Goal: Task Accomplishment & Management: Manage account settings

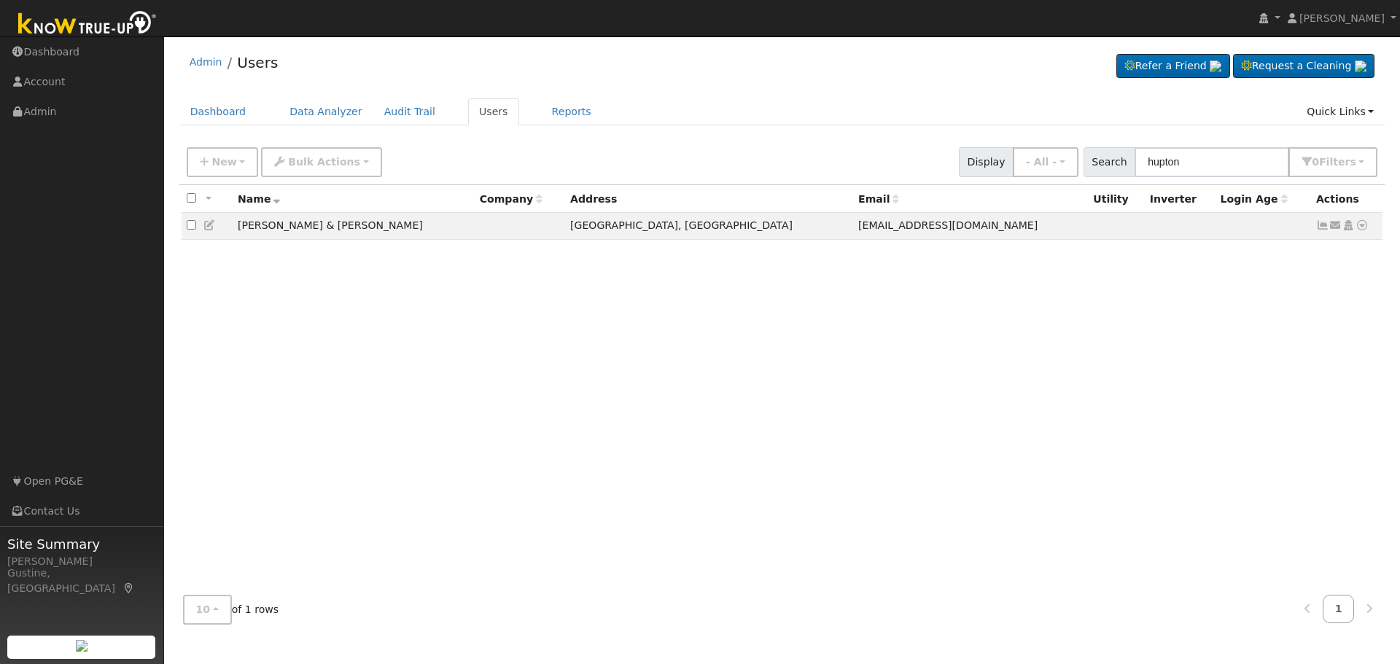
drag, startPoint x: 1222, startPoint y: 155, endPoint x: 977, endPoint y: 163, distance: 246.0
click at [1149, 163] on input "hupton" at bounding box center [1212, 162] width 155 height 30
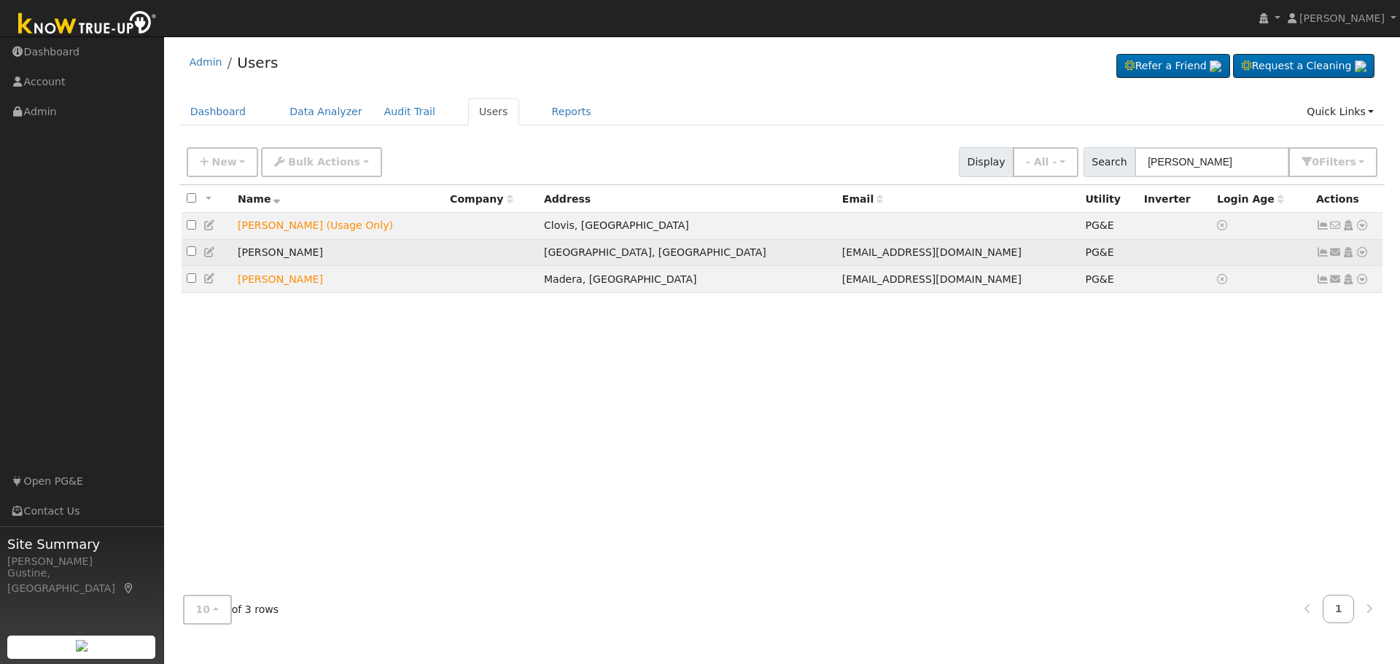
type input "[PERSON_NAME]"
drag, startPoint x: 1317, startPoint y: 252, endPoint x: 1305, endPoint y: 254, distance: 11.9
click at [1317, 252] on icon at bounding box center [1323, 252] width 13 height 10
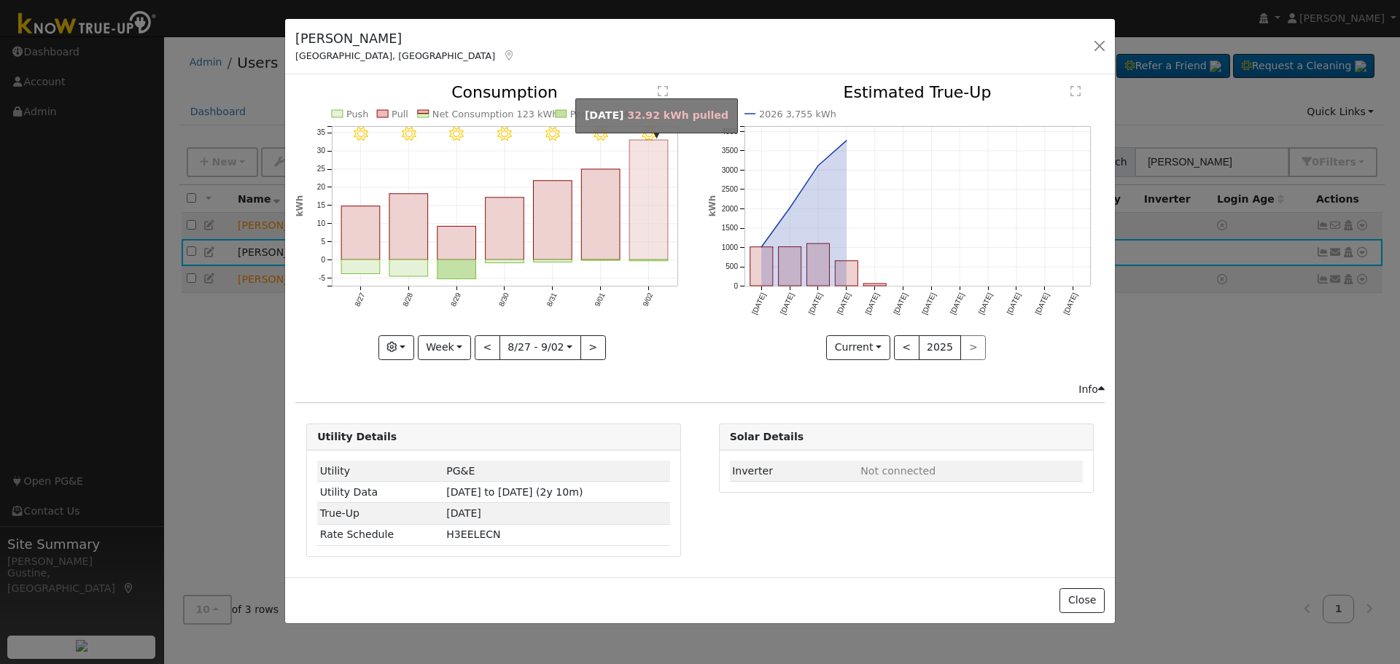
click at [642, 232] on rect "onclick=""" at bounding box center [649, 200] width 39 height 120
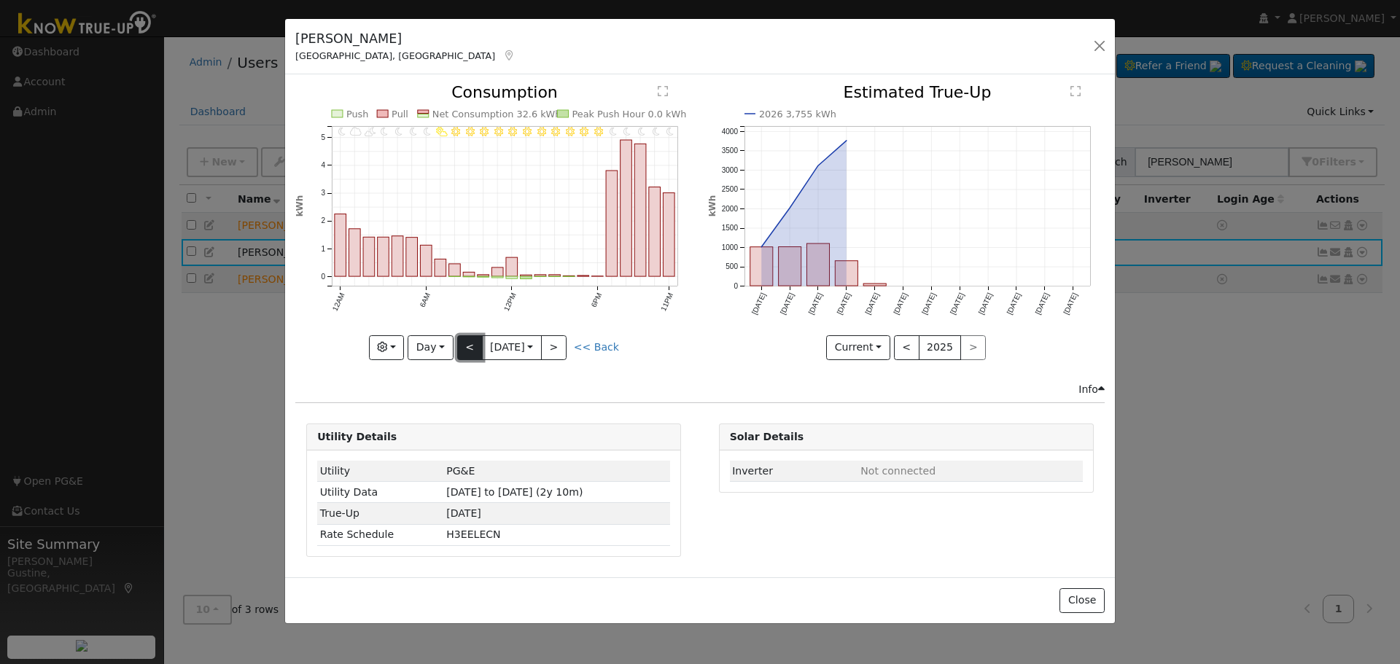
click at [474, 337] on button "<" at bounding box center [470, 348] width 26 height 25
click at [468, 341] on div "11PM - Clear 10PM - Clear 9PM - Clear 8PM - Clear 7PM - Clear 6PM - Clear 5PM -…" at bounding box center [493, 222] width 397 height 275
click at [468, 342] on button "<" at bounding box center [470, 348] width 26 height 25
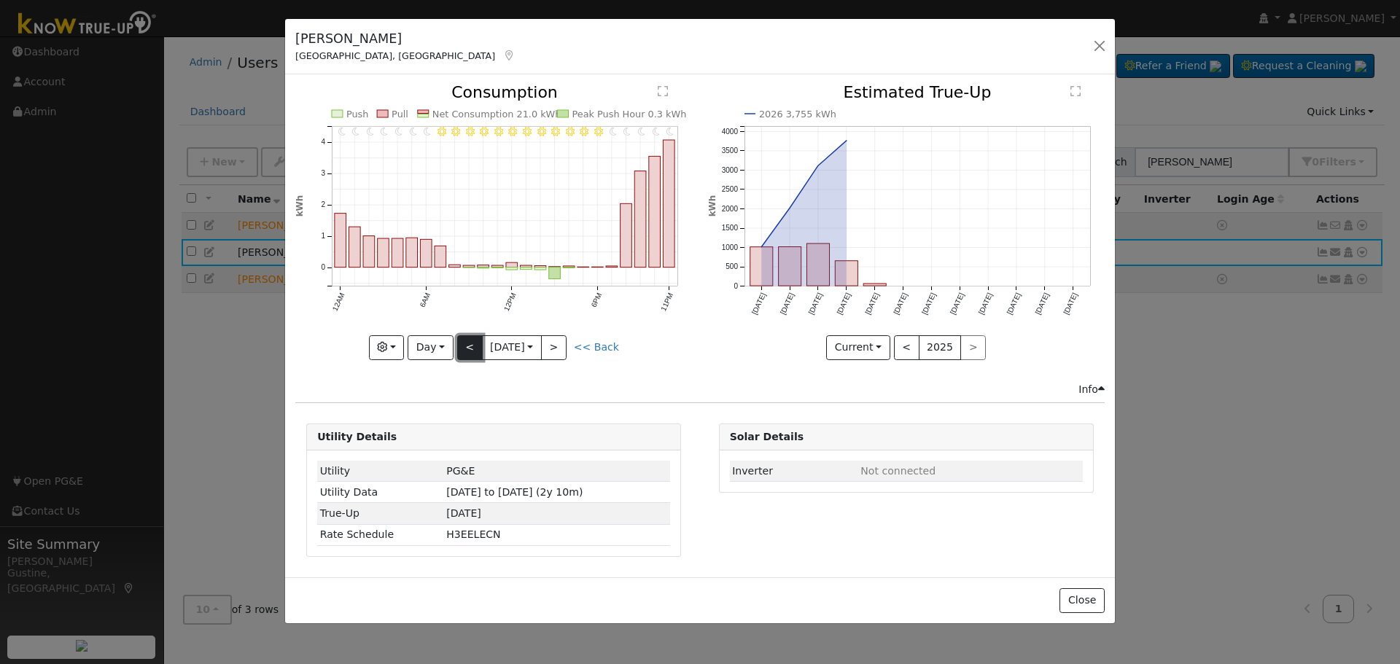
click at [468, 342] on button "<" at bounding box center [470, 348] width 26 height 25
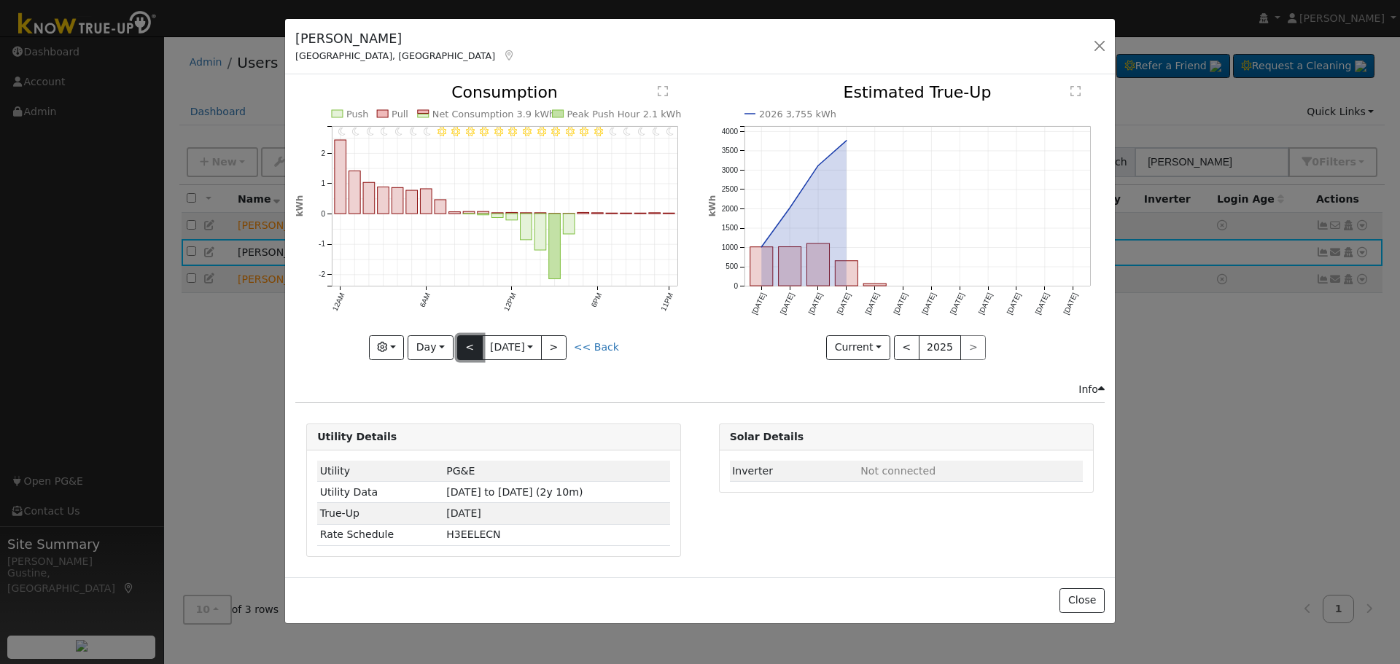
click at [468, 342] on button "<" at bounding box center [470, 348] width 26 height 25
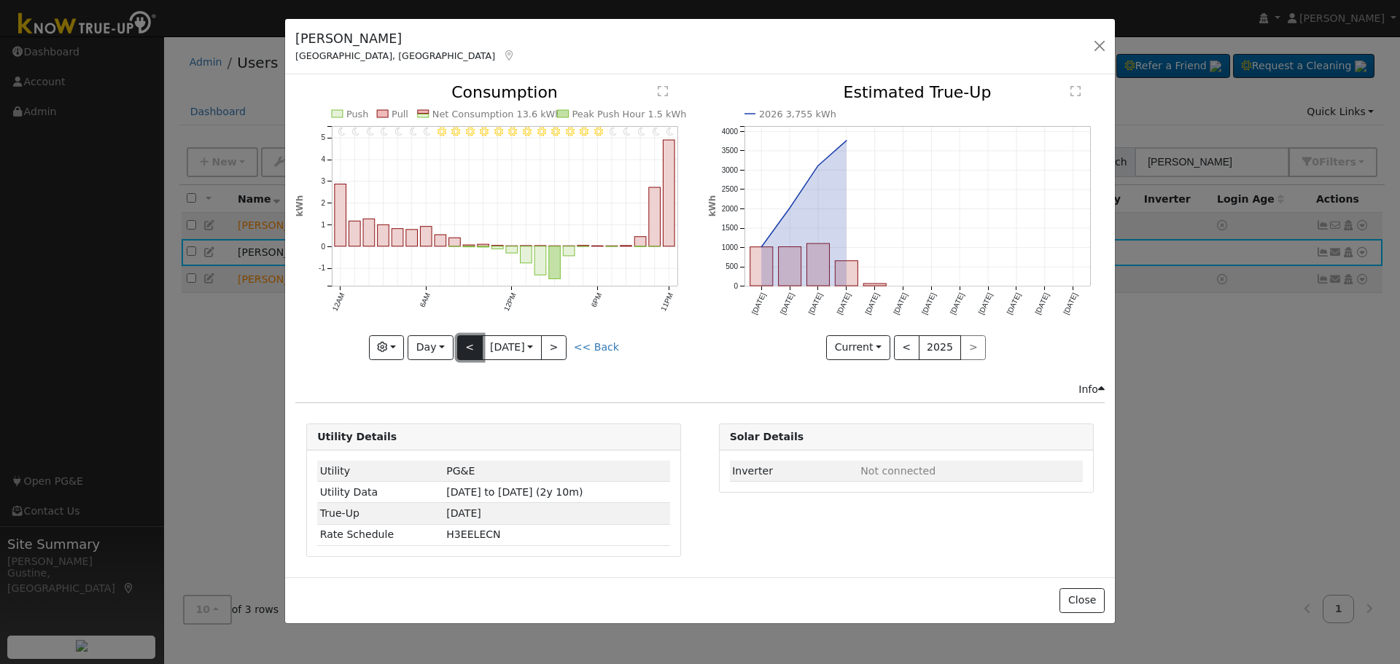
click at [468, 342] on button "<" at bounding box center [470, 348] width 26 height 25
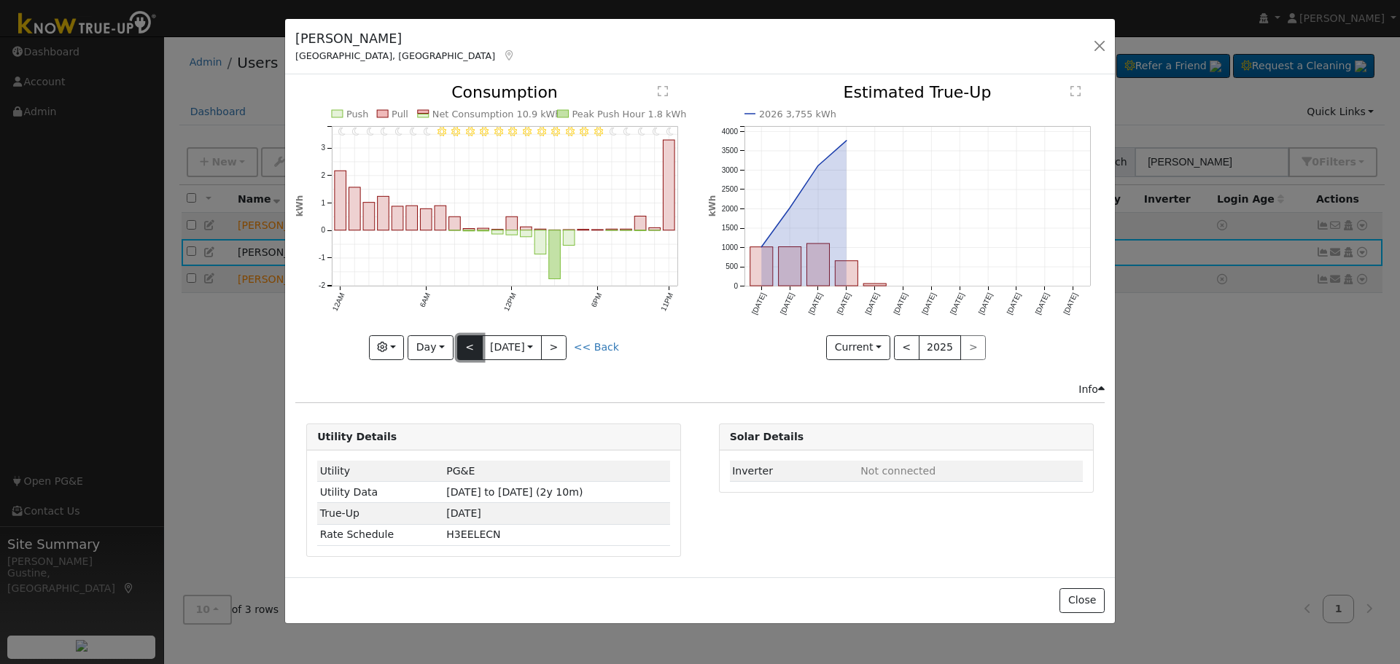
click at [468, 342] on button "<" at bounding box center [470, 348] width 26 height 25
type input "[DATE]"
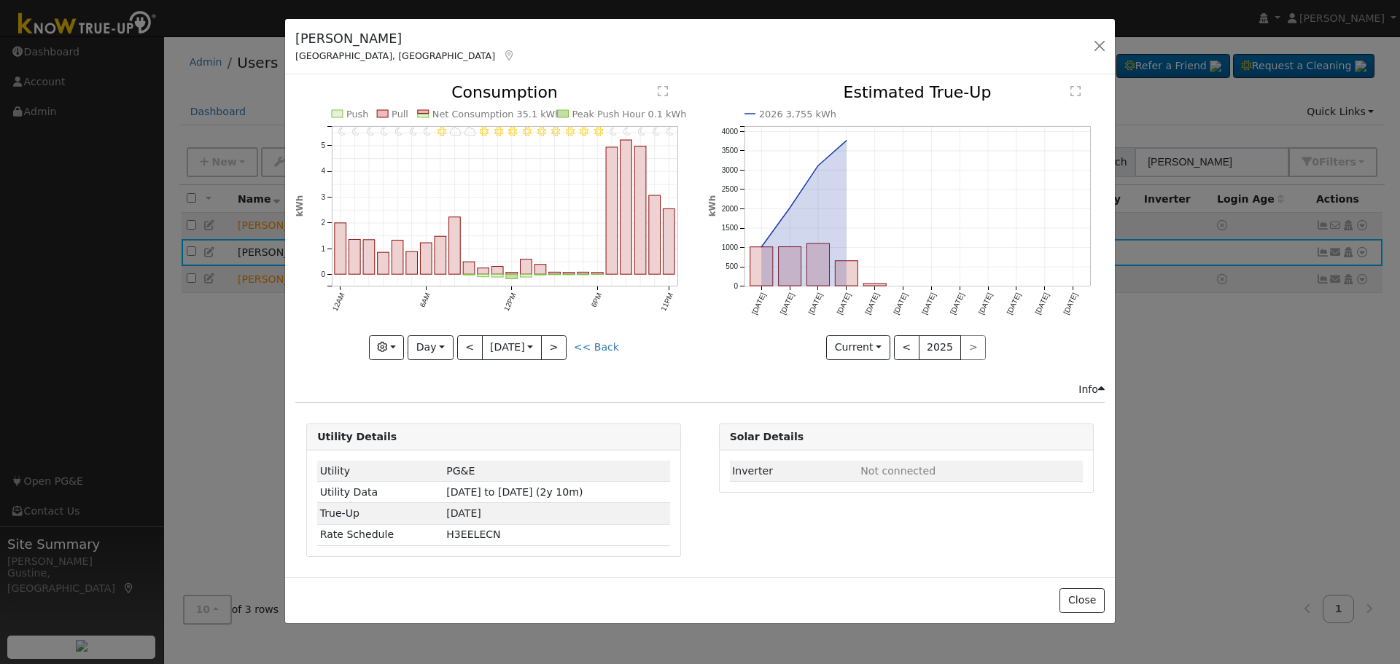
click at [131, 396] on div "[PERSON_NAME] [GEOGRAPHIC_DATA], [GEOGRAPHIC_DATA] Default Account Default Acco…" at bounding box center [700, 332] width 1400 height 664
click at [1085, 43] on div "[PERSON_NAME] Fresno, [GEOGRAPHIC_DATA] Default Account Default Account [STREET…" at bounding box center [700, 47] width 830 height 56
click at [1104, 44] on button "button" at bounding box center [1100, 46] width 20 height 20
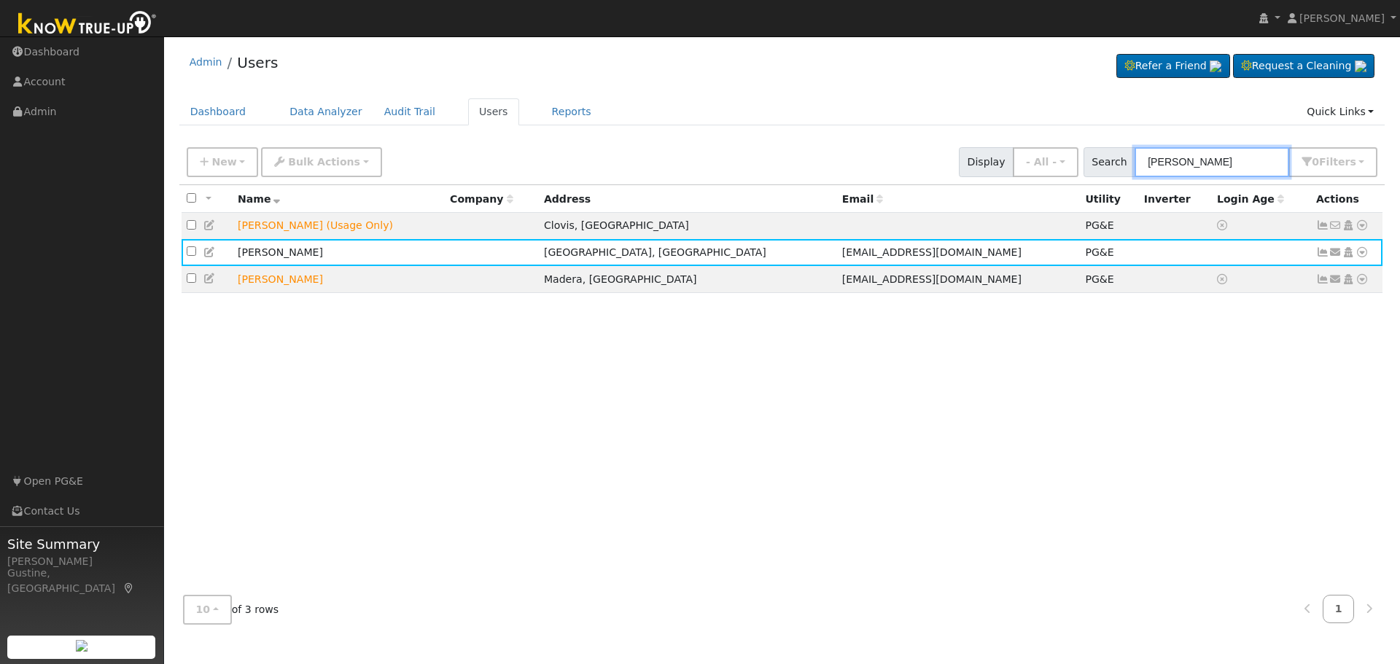
drag, startPoint x: 1236, startPoint y: 160, endPoint x: 862, endPoint y: 168, distance: 374.3
click at [869, 168] on div "New Add User Quick Add Quick Connect Quick Convert Lead Bulk Actions Send Email…" at bounding box center [782, 159] width 1197 height 35
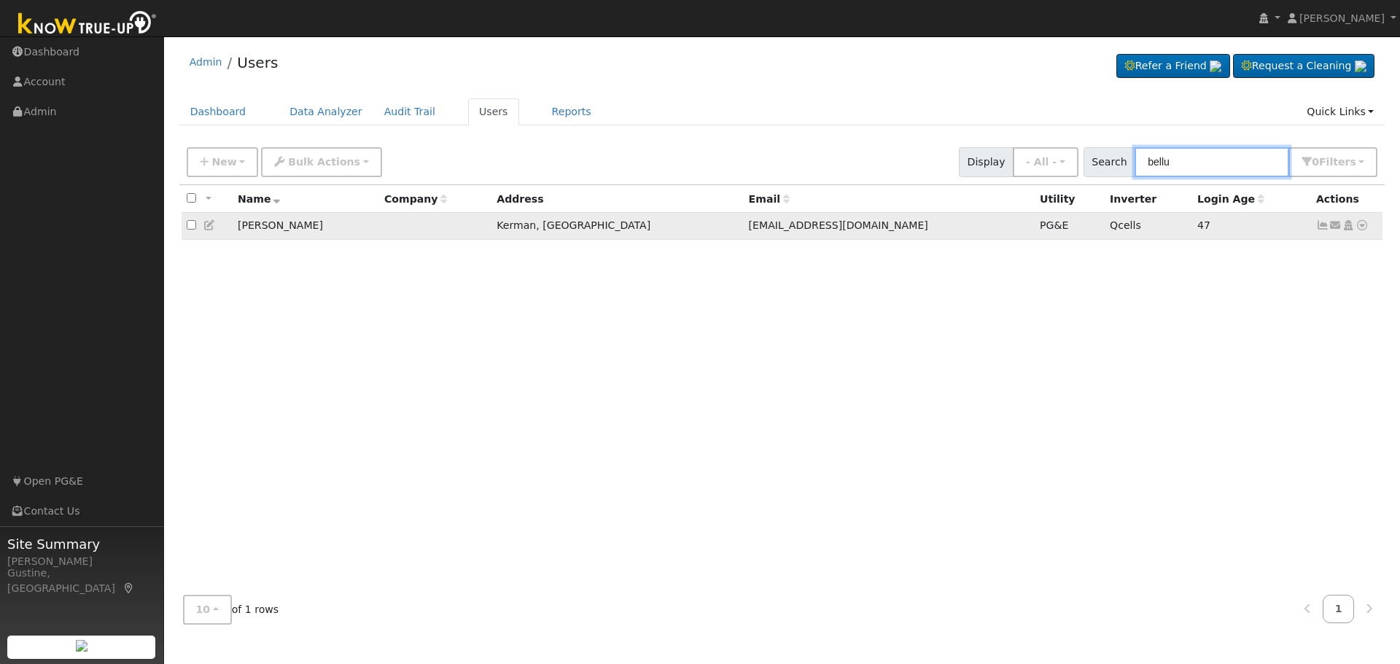
type input "bellu"
click at [1322, 228] on icon at bounding box center [1323, 225] width 13 height 10
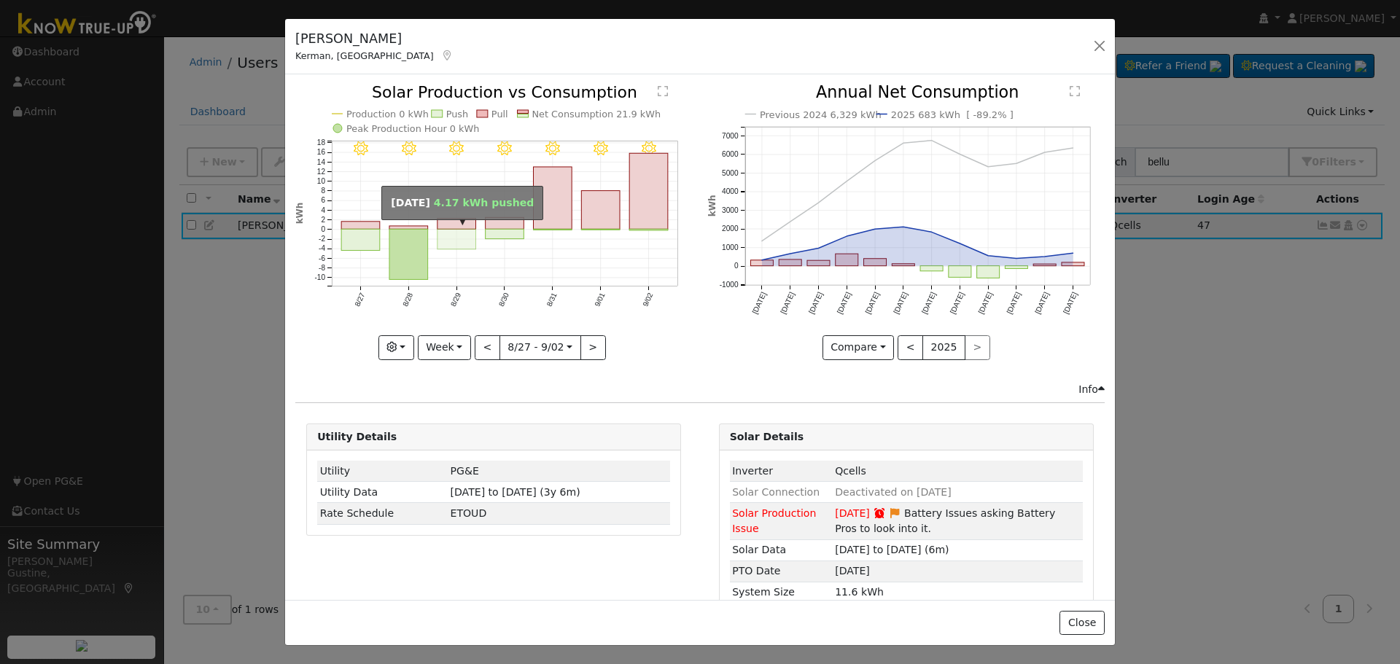
click at [464, 233] on rect "onclick=""" at bounding box center [457, 240] width 39 height 20
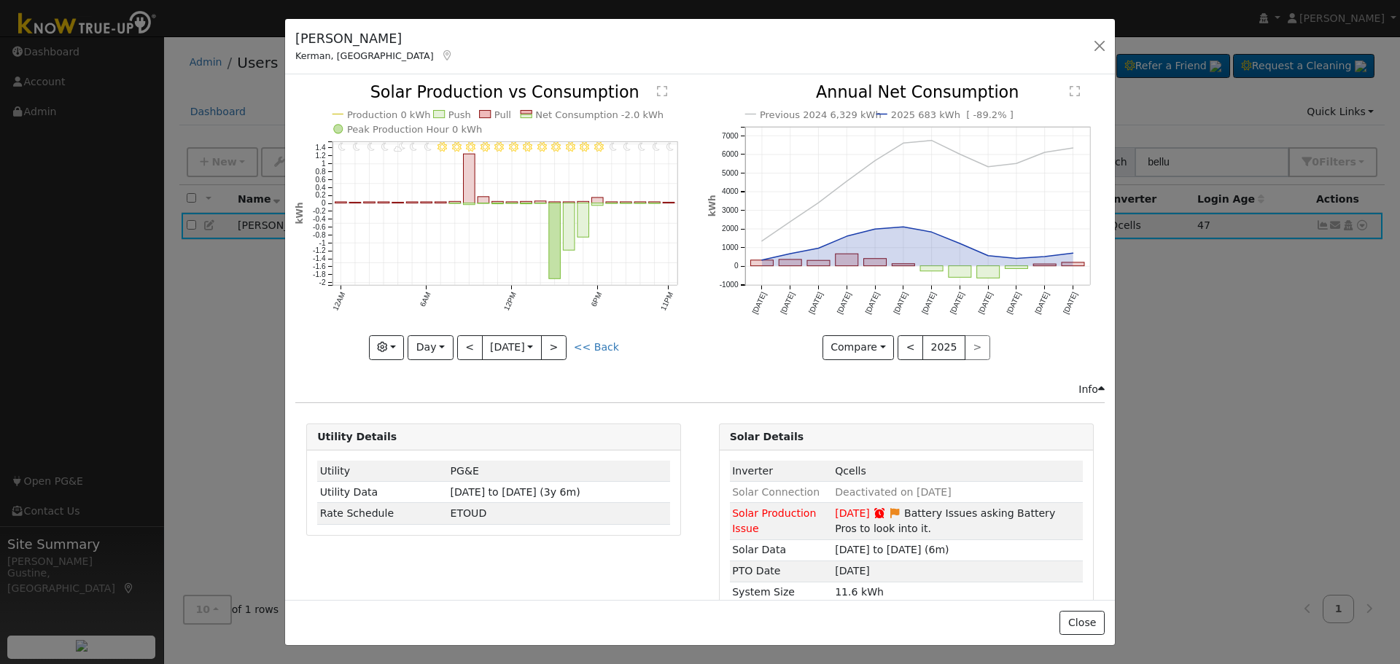
click at [557, 327] on icon "11PM - Clear 10PM - Clear 9PM - Clear 8PM - Clear 7PM - Clear 6PM - Clear 5PM -…" at bounding box center [493, 222] width 397 height 274
click at [557, 336] on button ">" at bounding box center [554, 348] width 26 height 25
click at [557, 337] on button ">" at bounding box center [554, 348] width 26 height 25
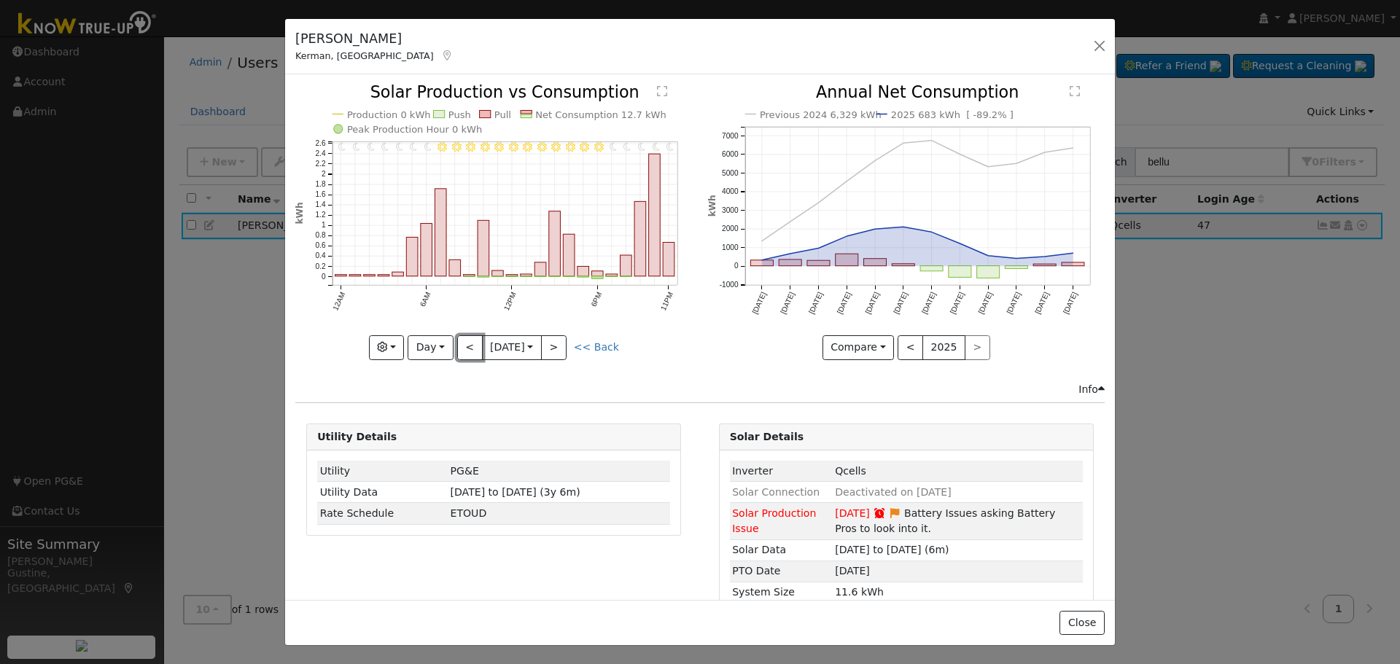
click at [462, 341] on button "<" at bounding box center [470, 348] width 26 height 25
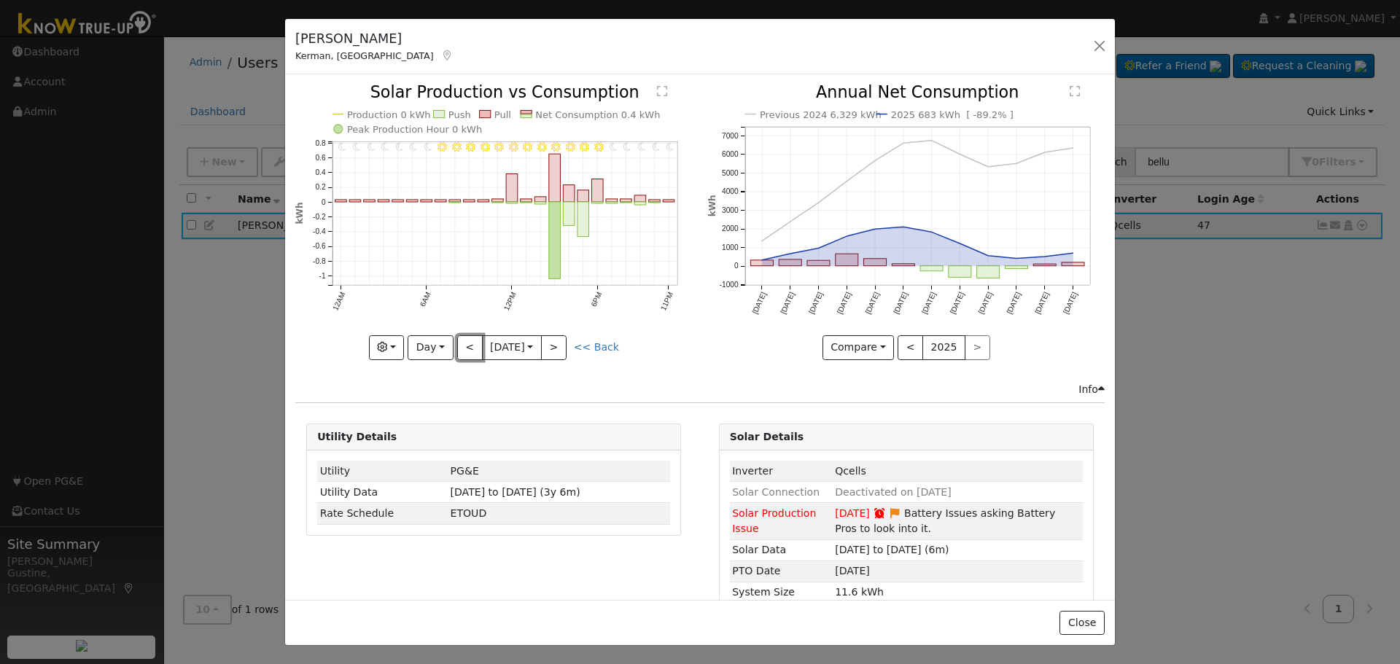
click at [462, 341] on button "<" at bounding box center [470, 348] width 26 height 25
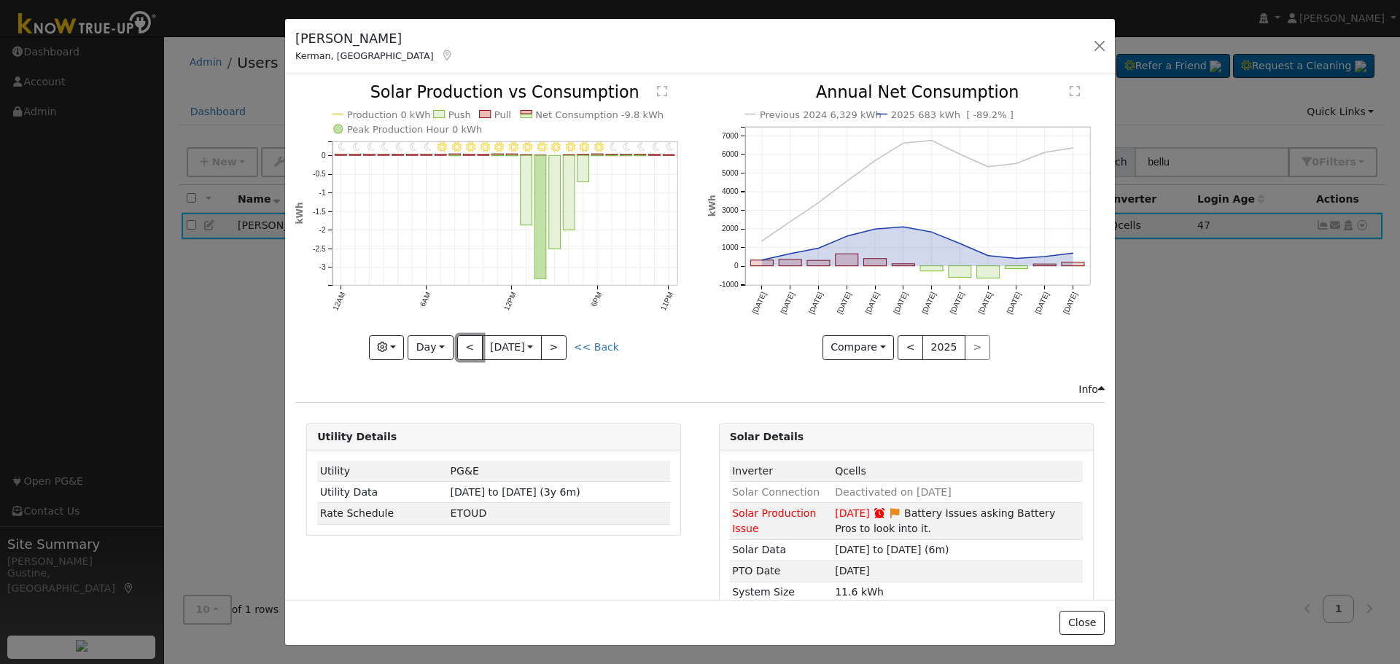
click at [462, 341] on button "<" at bounding box center [470, 348] width 26 height 25
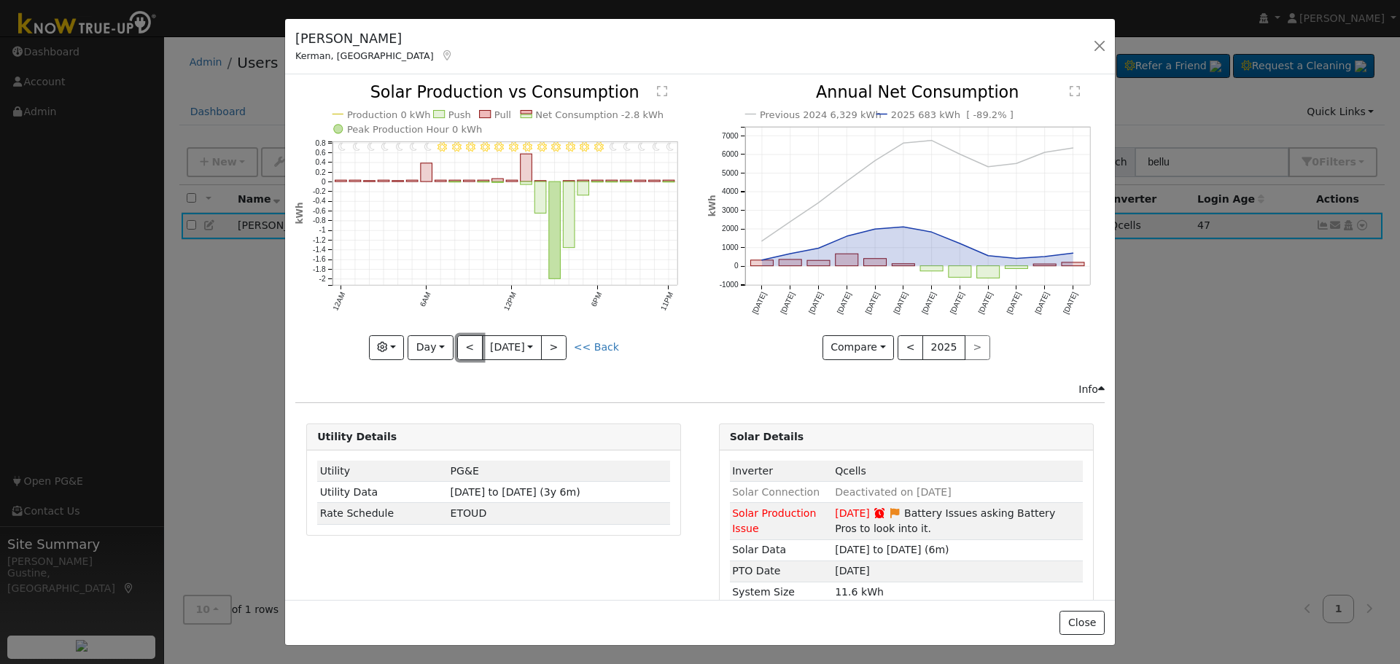
click at [462, 341] on button "<" at bounding box center [470, 348] width 26 height 25
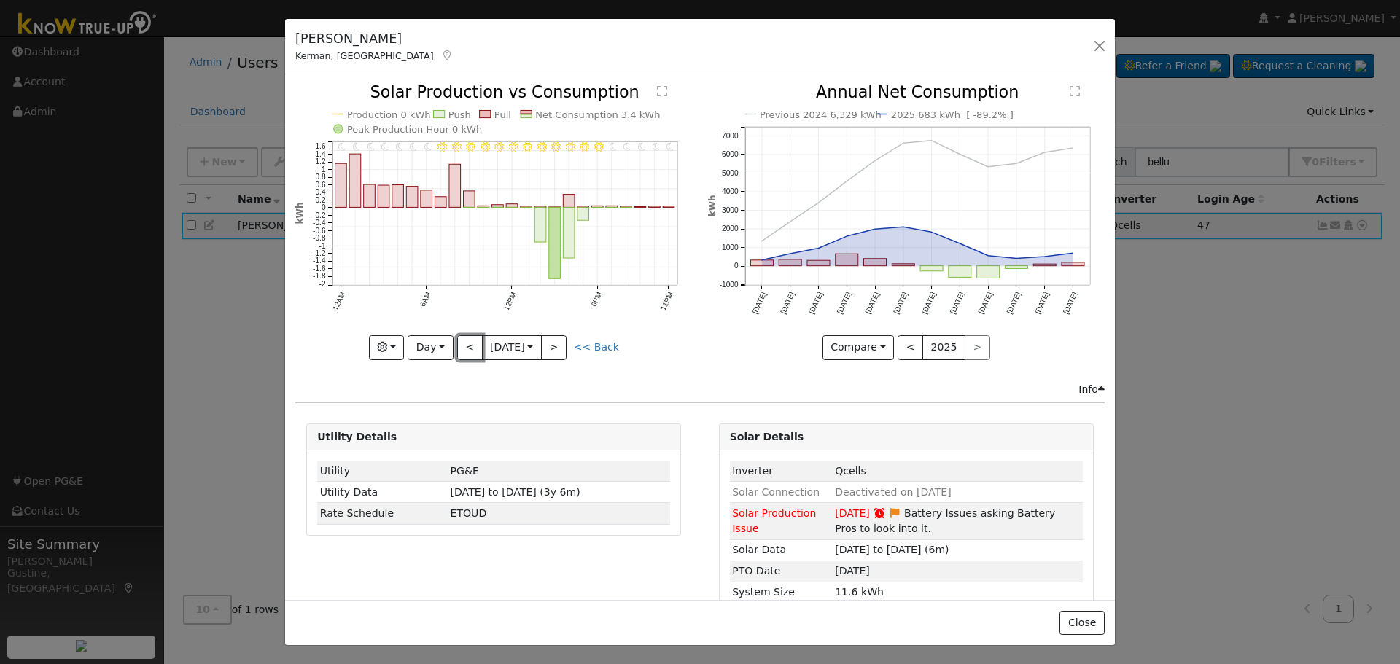
click at [462, 341] on button "<" at bounding box center [470, 348] width 26 height 25
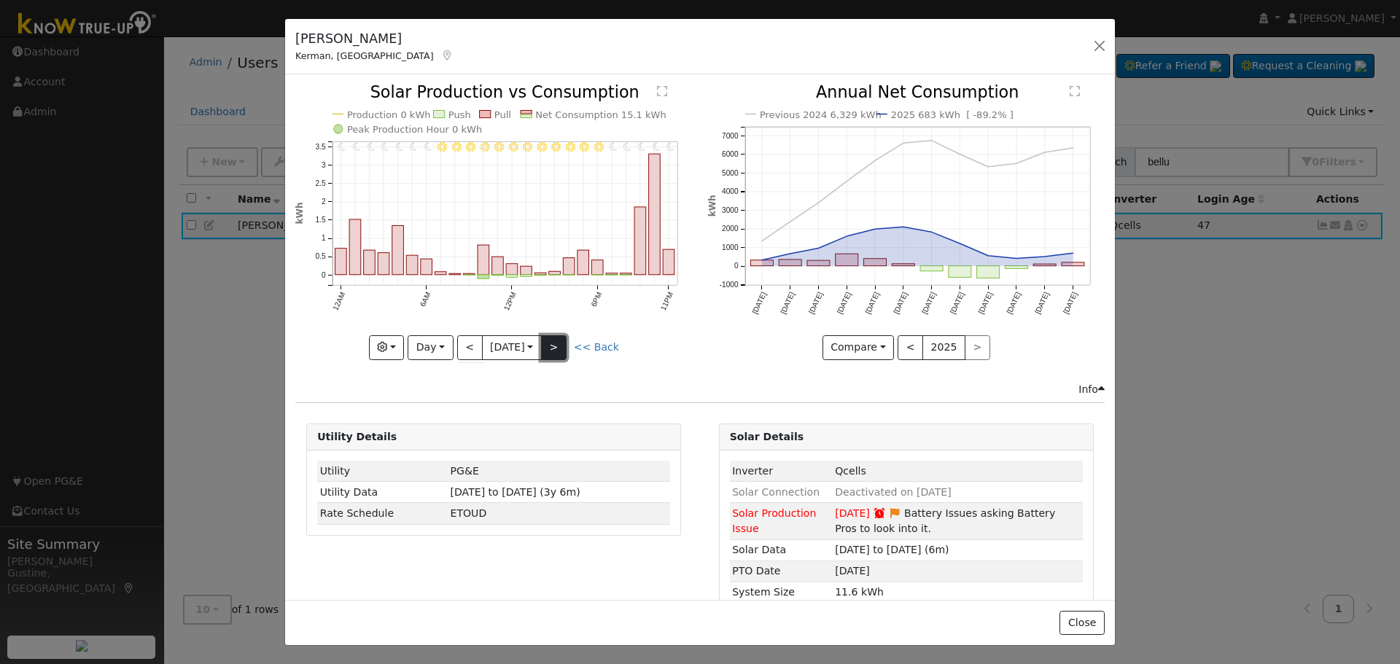
click at [564, 349] on button ">" at bounding box center [554, 348] width 26 height 25
click at [0, 0] on div at bounding box center [0, 0] width 0 height 0
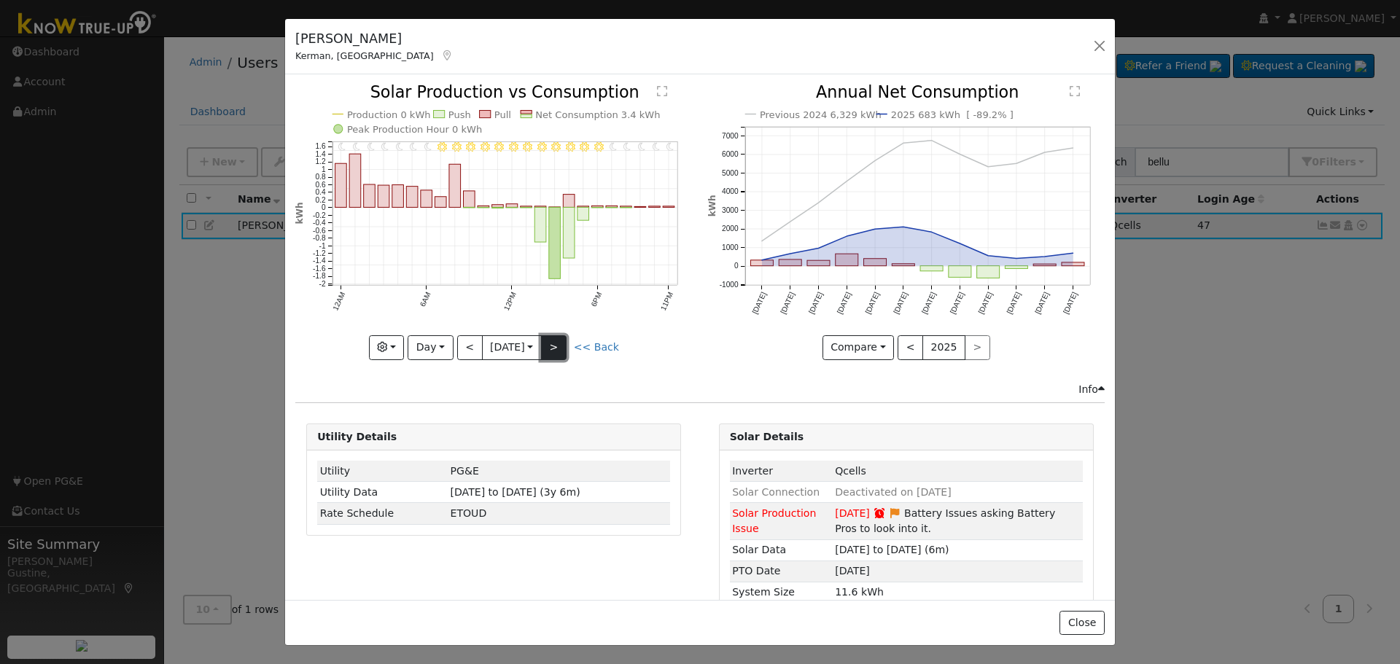
click at [564, 349] on button ">" at bounding box center [554, 348] width 26 height 25
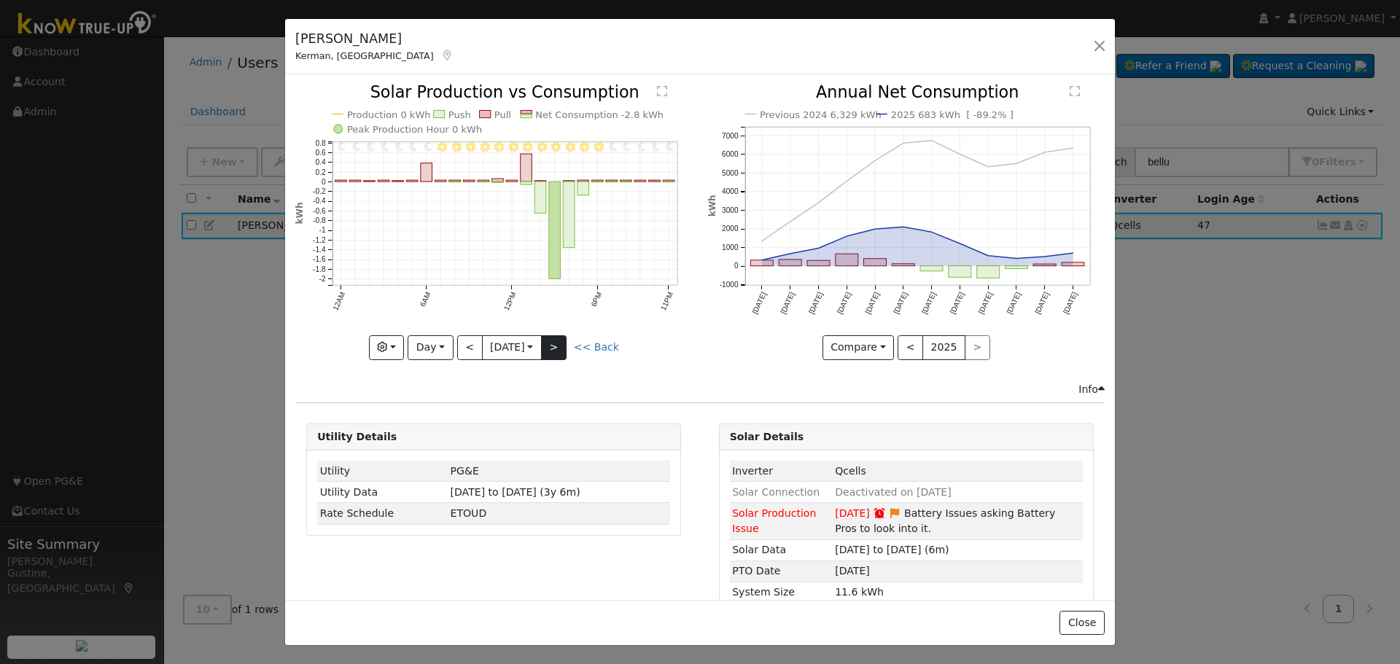
click at [564, 349] on div at bounding box center [493, 222] width 397 height 275
click at [559, 349] on button ">" at bounding box center [554, 348] width 26 height 25
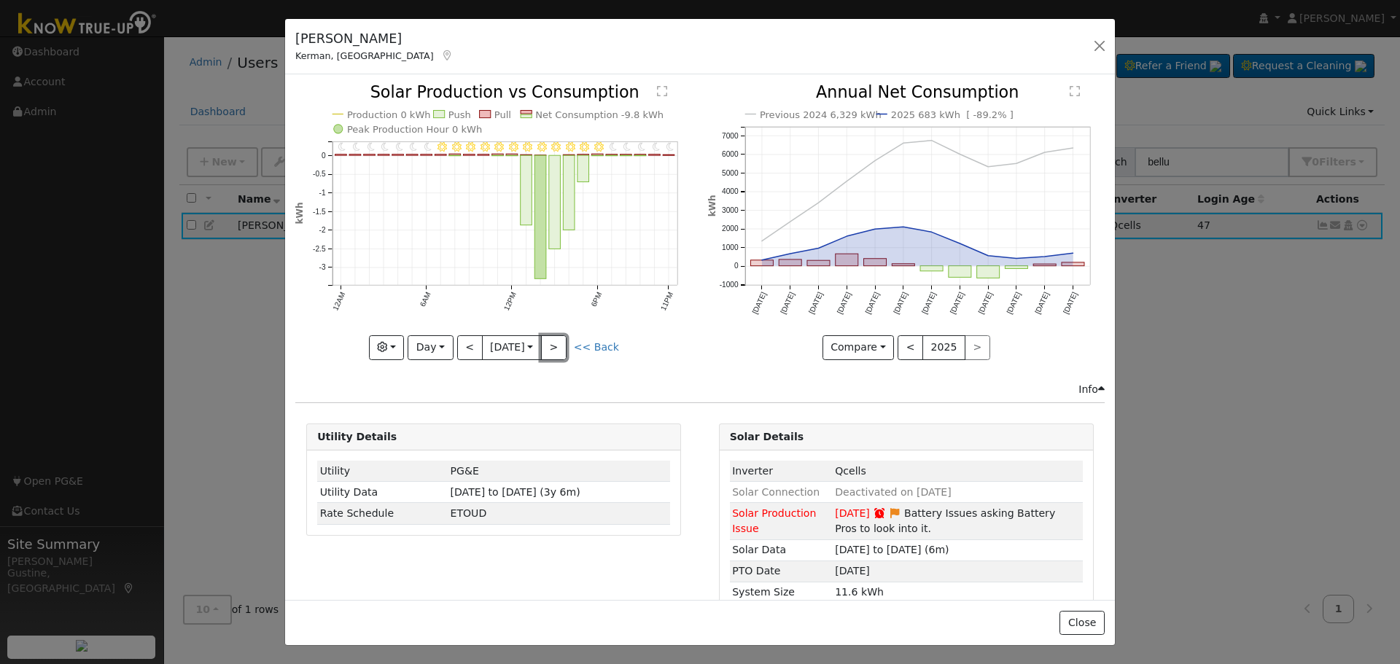
click at [559, 349] on button ">" at bounding box center [554, 348] width 26 height 25
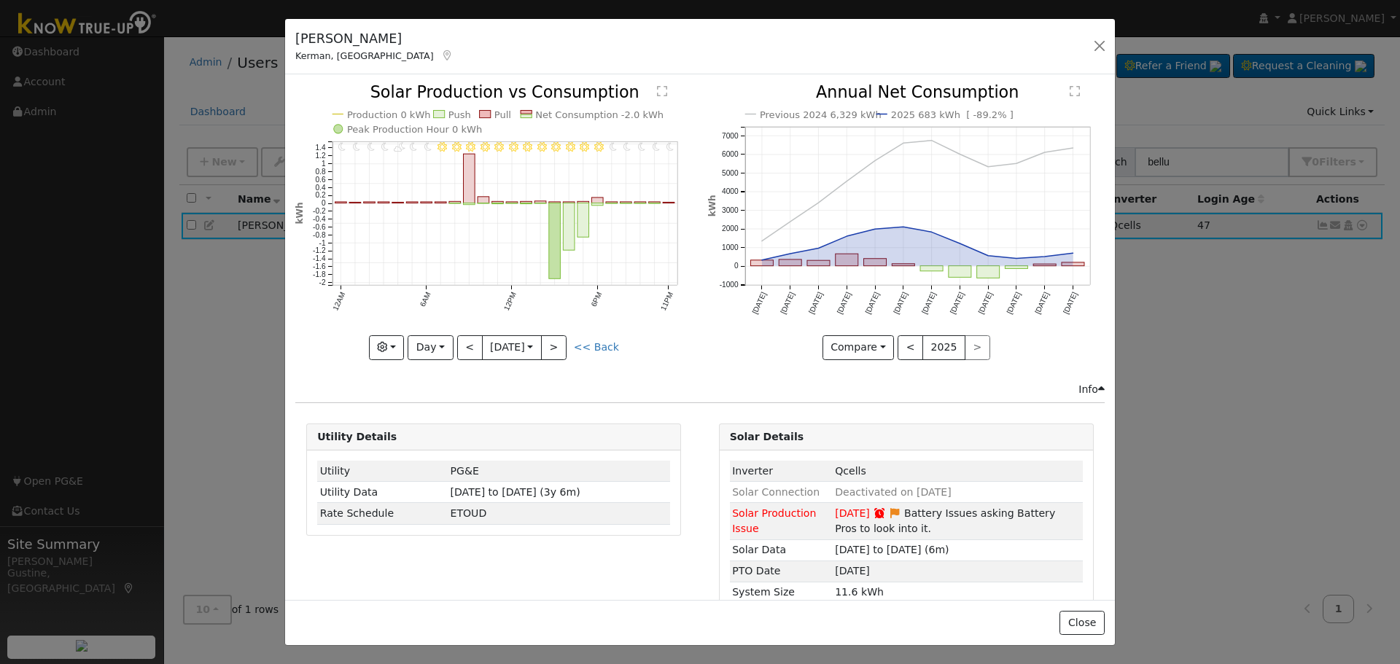
click at [566, 338] on icon "11PM - Clear 10PM - Clear 9PM - Clear 8PM - Clear 7PM - Clear 6PM - Clear 5PM -…" at bounding box center [493, 222] width 397 height 274
click at [559, 343] on button ">" at bounding box center [554, 348] width 26 height 25
click at [552, 354] on button ">" at bounding box center [554, 348] width 26 height 25
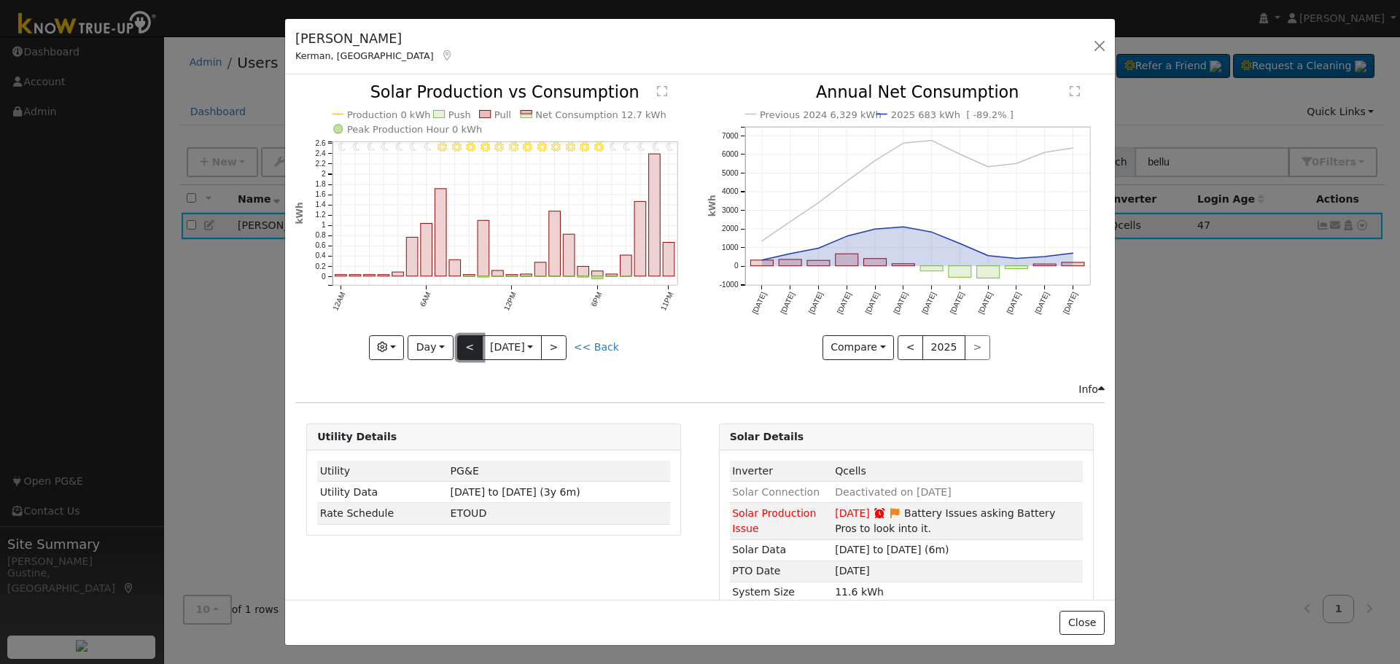
click at [459, 348] on button "<" at bounding box center [470, 348] width 26 height 25
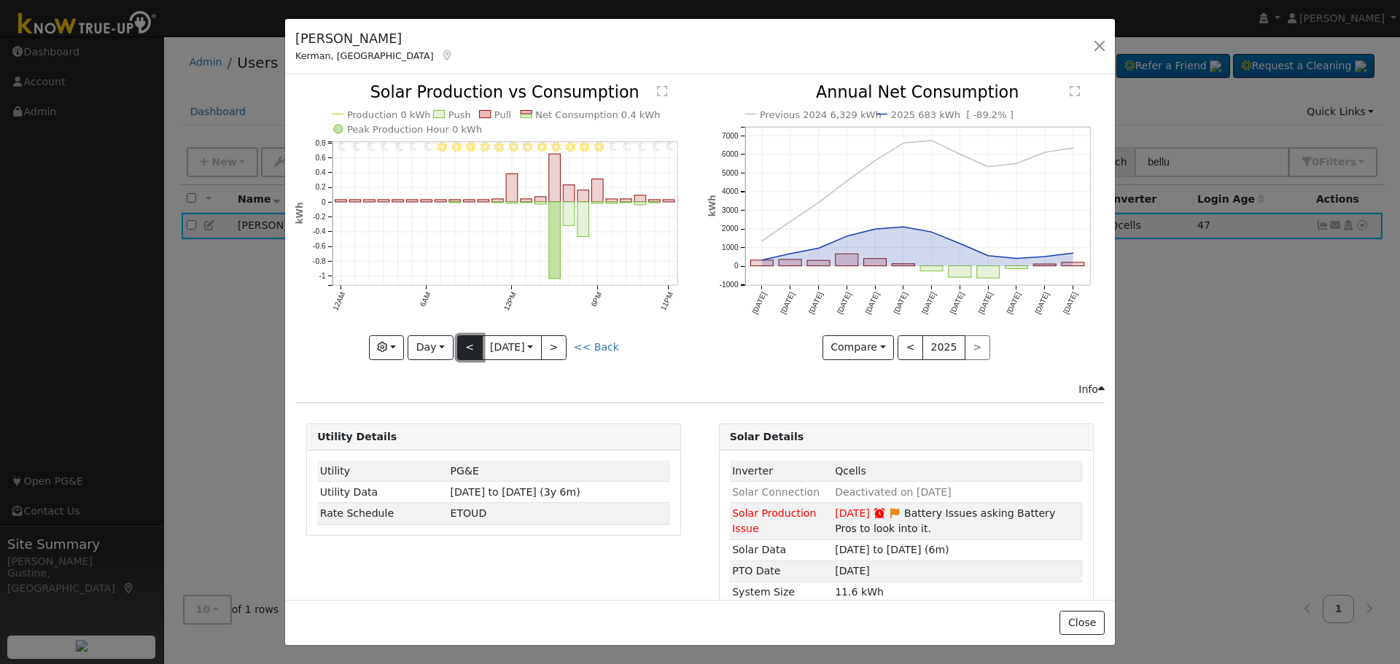
click at [459, 348] on button "<" at bounding box center [470, 348] width 26 height 25
click at [1220, 505] on div "[PERSON_NAME], CA ronaldbelluo... ronaldbelluomini [STREET_ADDRESS][PERSON_NAME…" at bounding box center [700, 332] width 1400 height 664
click at [464, 355] on button "<" at bounding box center [470, 348] width 26 height 25
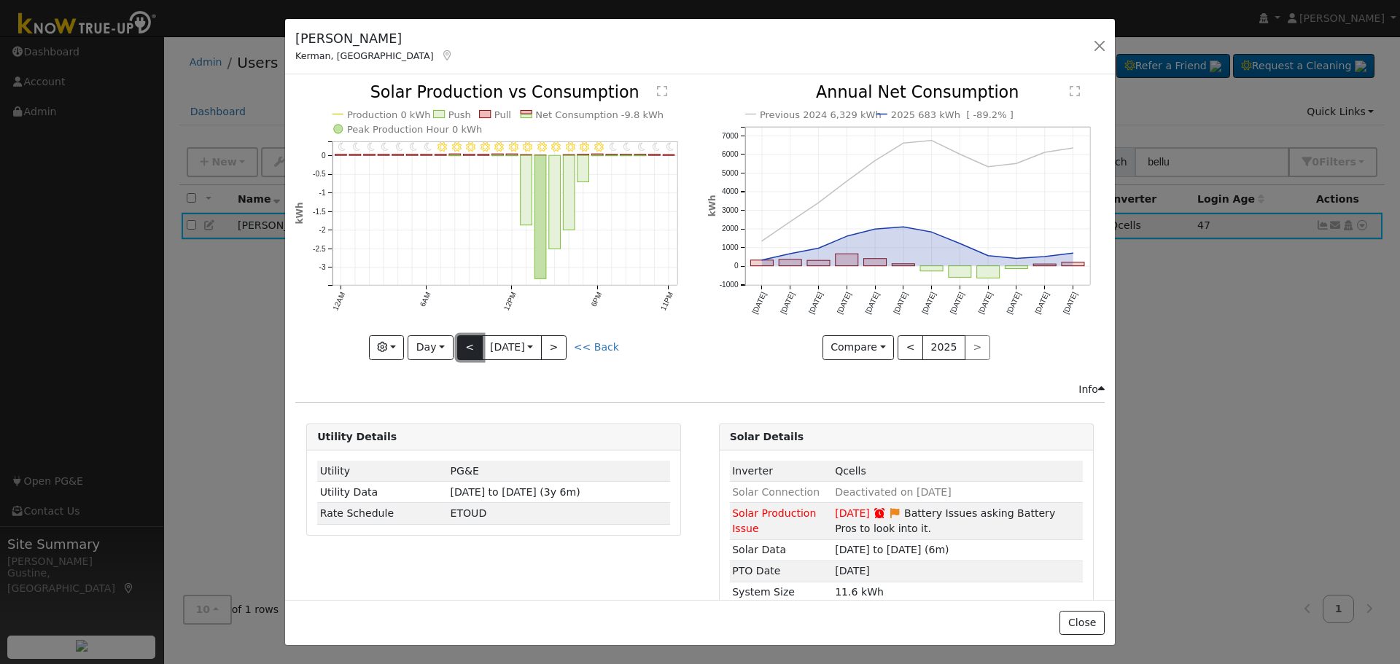
click at [465, 341] on button "<" at bounding box center [470, 348] width 26 height 25
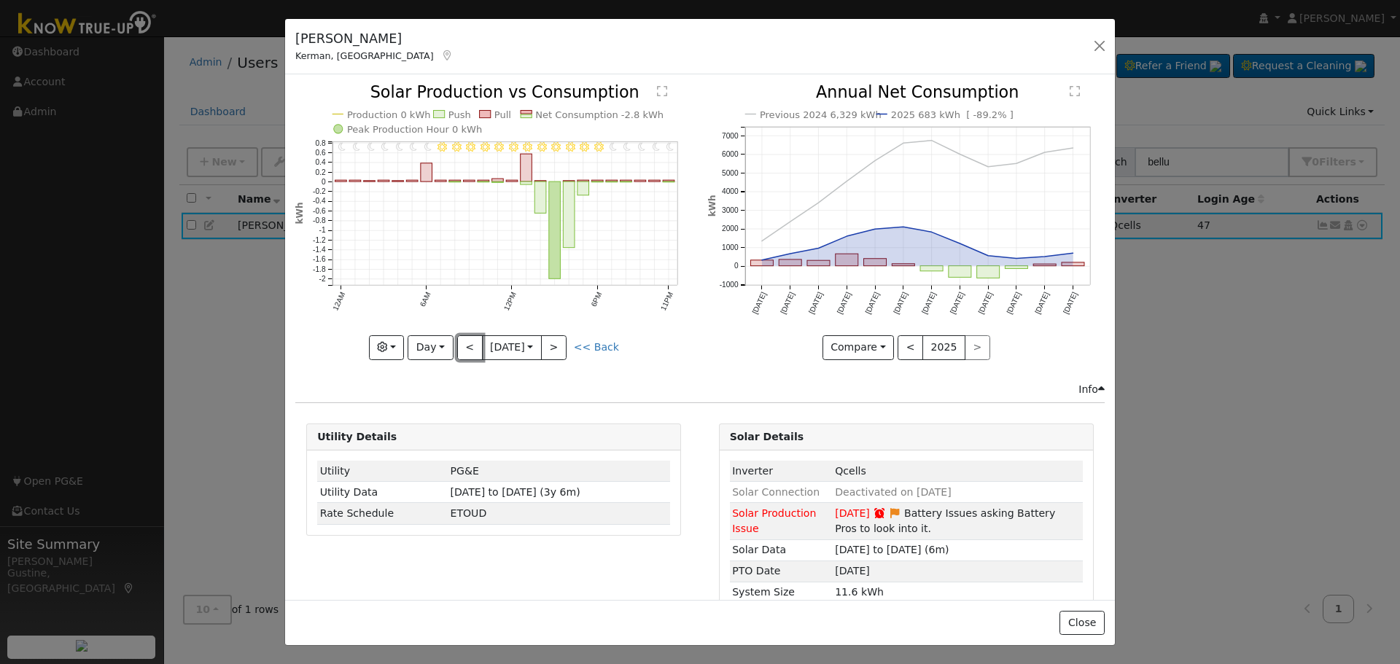
click at [465, 341] on button "<" at bounding box center [470, 348] width 26 height 25
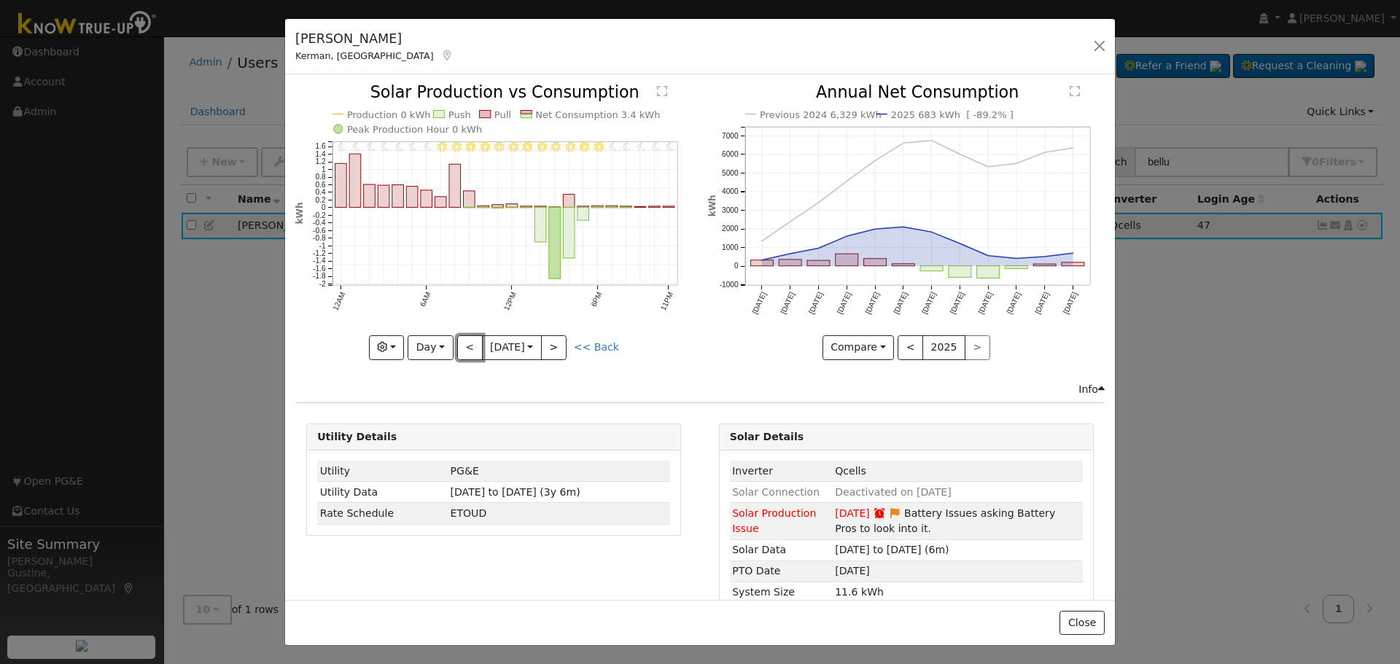
click at [465, 341] on button "<" at bounding box center [470, 348] width 26 height 25
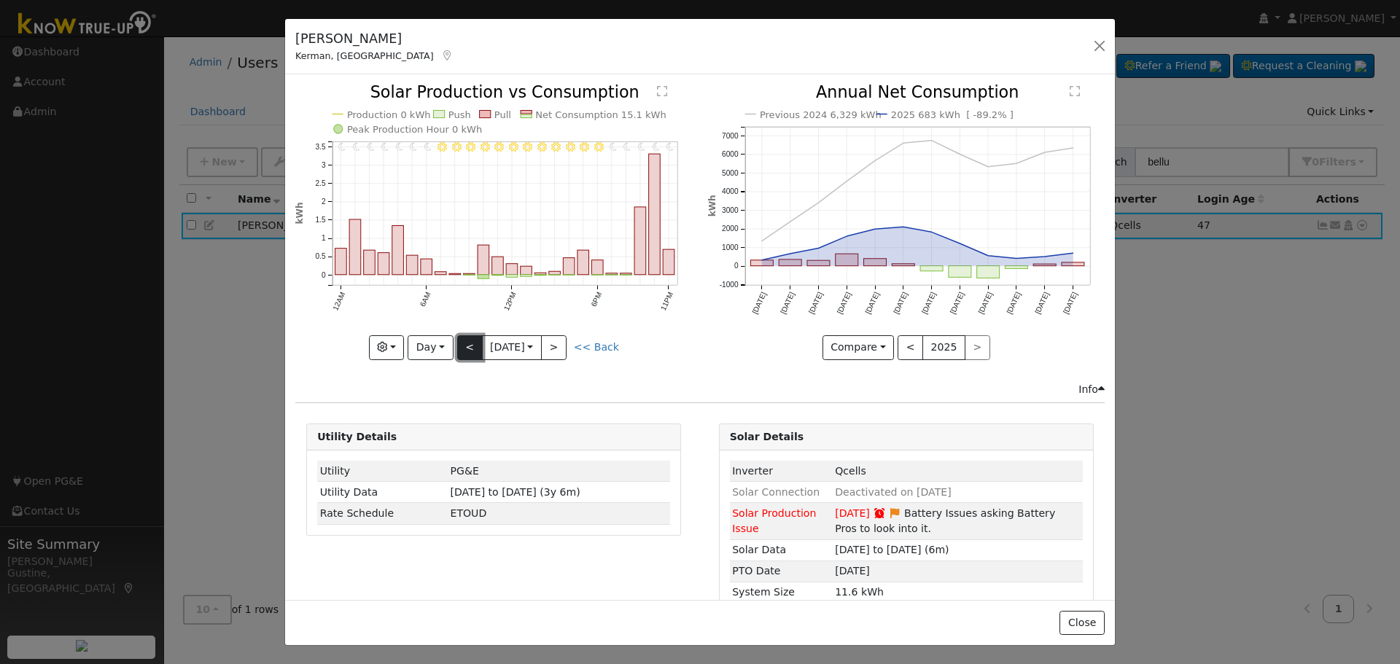
click at [465, 341] on button "<" at bounding box center [470, 348] width 26 height 25
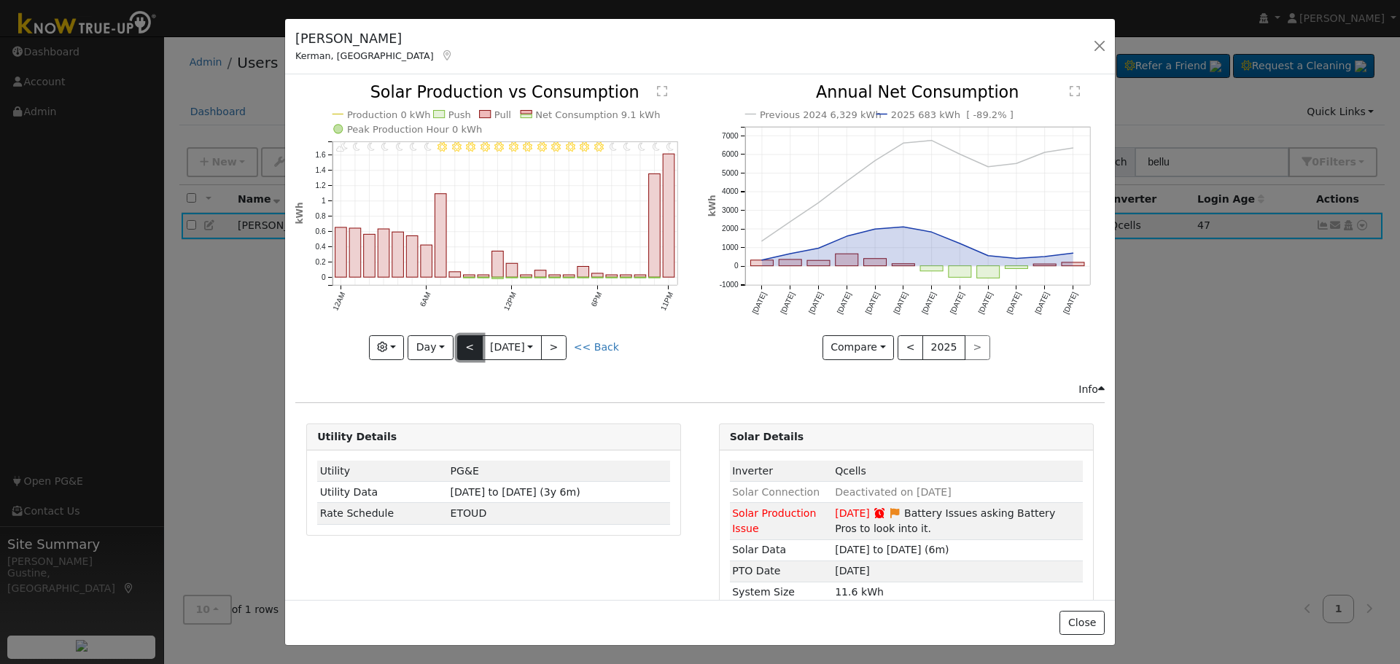
click at [465, 341] on button "<" at bounding box center [470, 348] width 26 height 25
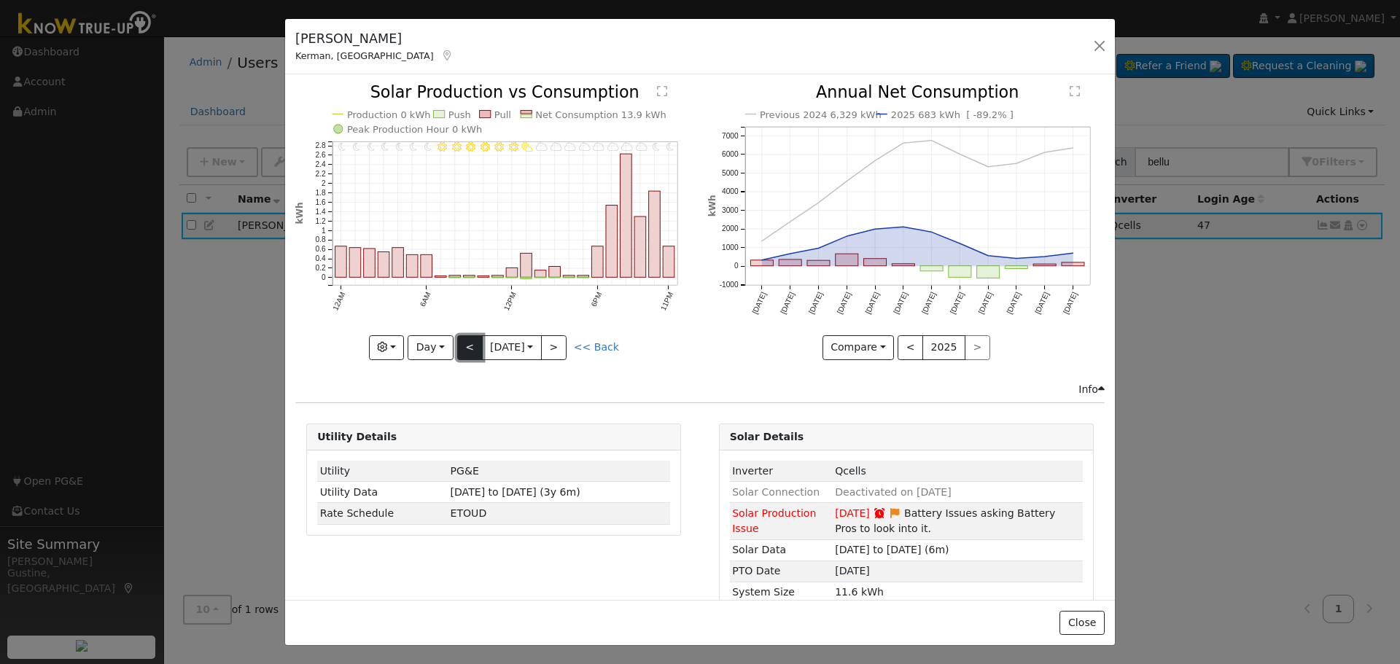
click at [465, 340] on button "<" at bounding box center [470, 348] width 26 height 25
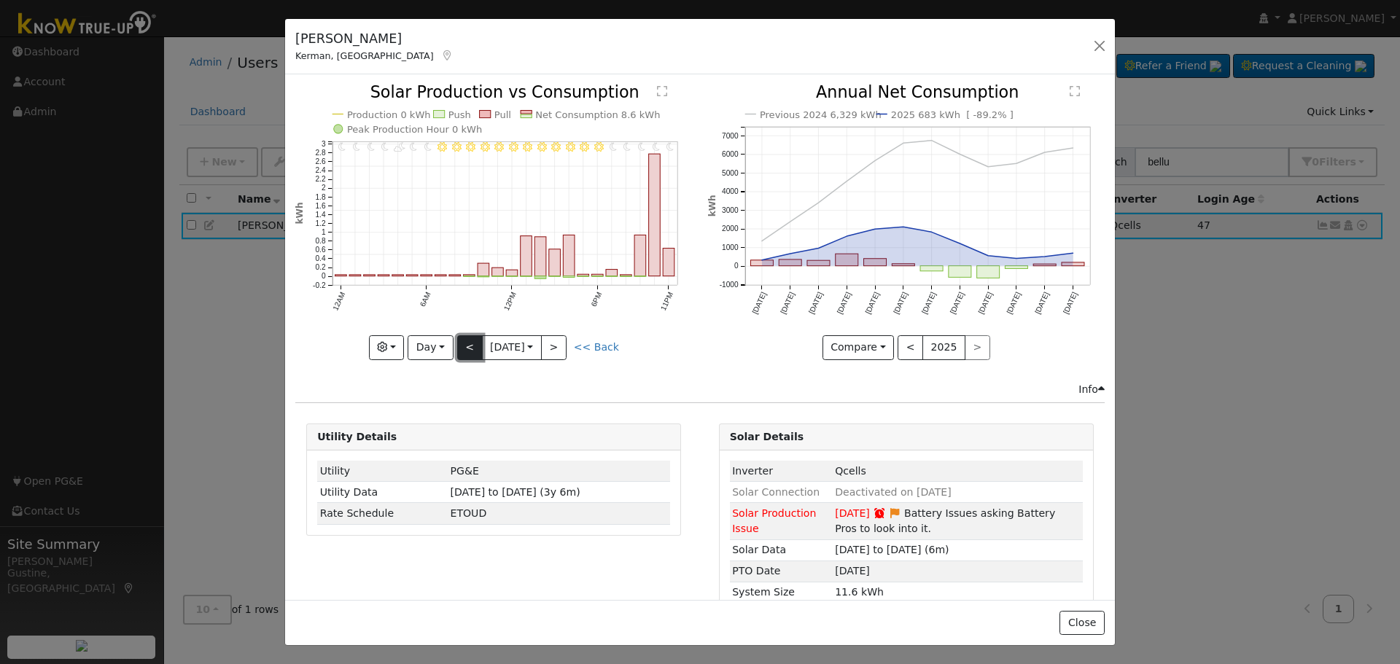
click at [465, 340] on button "<" at bounding box center [470, 348] width 26 height 25
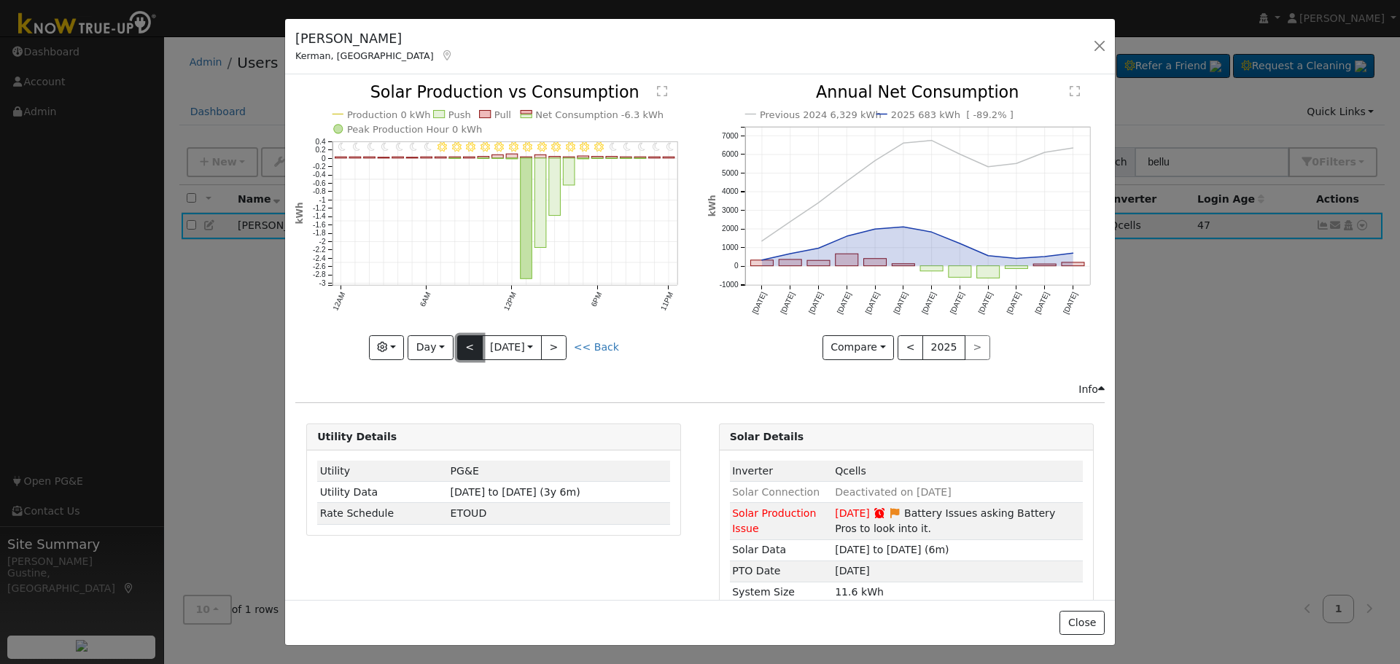
click at [465, 340] on button "<" at bounding box center [470, 348] width 26 height 25
click at [465, 339] on button "<" at bounding box center [470, 348] width 26 height 25
click at [465, 339] on div "11PM - Clear 10PM - Clear 9PM - Clear 8PM - Clear 7PM - Clear 6PM - Clear 5PM -…" at bounding box center [493, 222] width 397 height 275
click at [465, 339] on button "<" at bounding box center [470, 348] width 26 height 25
type input "[DATE]"
